Goal: Task Accomplishment & Management: Use online tool/utility

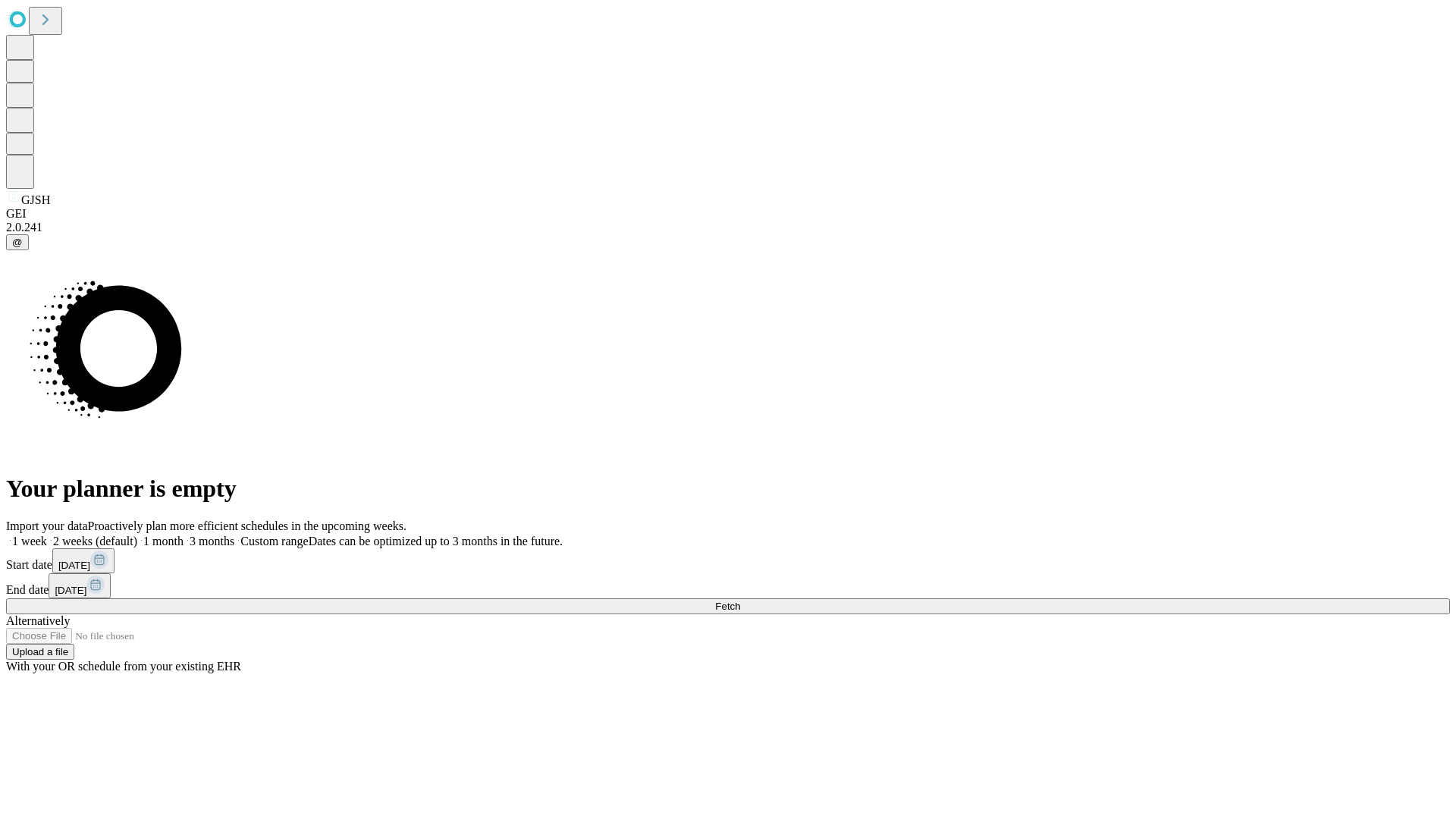
click at [740, 601] on span "Fetch" at bounding box center [728, 606] width 25 height 11
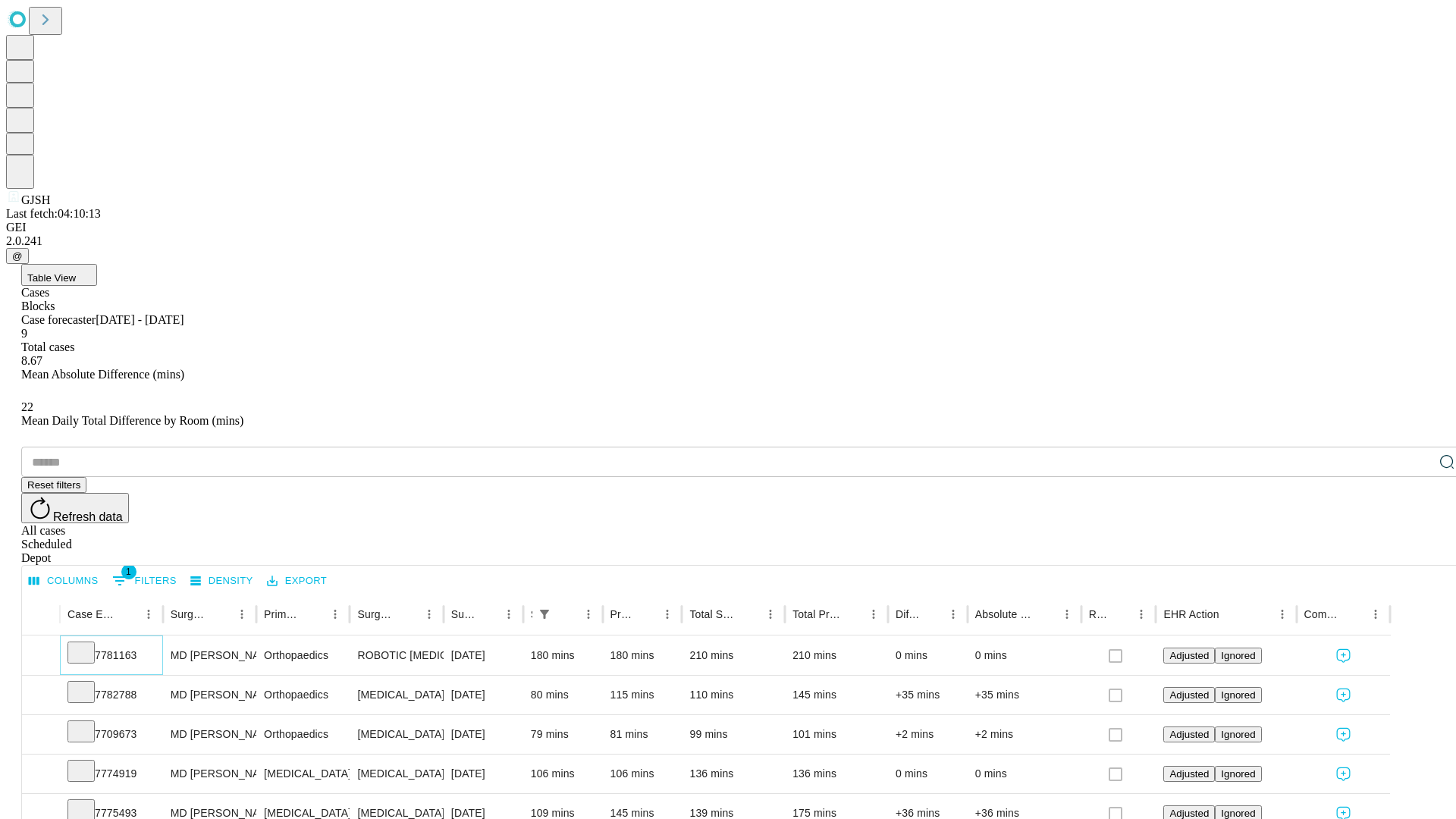
click at [89, 643] on icon at bounding box center [81, 650] width 15 height 15
